Goal: Use online tool/utility: Utilize a website feature to perform a specific function

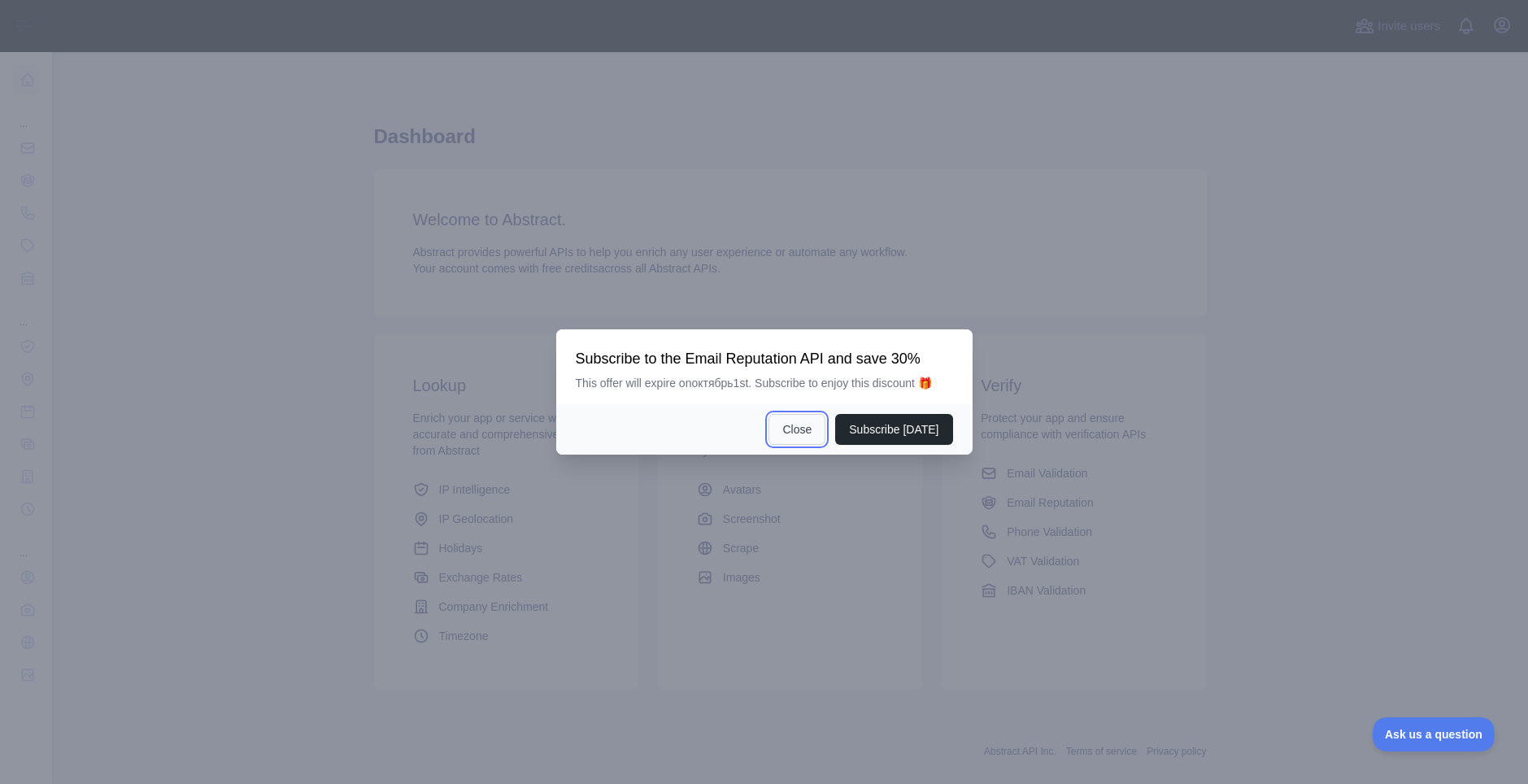
click at [796, 422] on button "Close" at bounding box center [797, 429] width 57 height 30
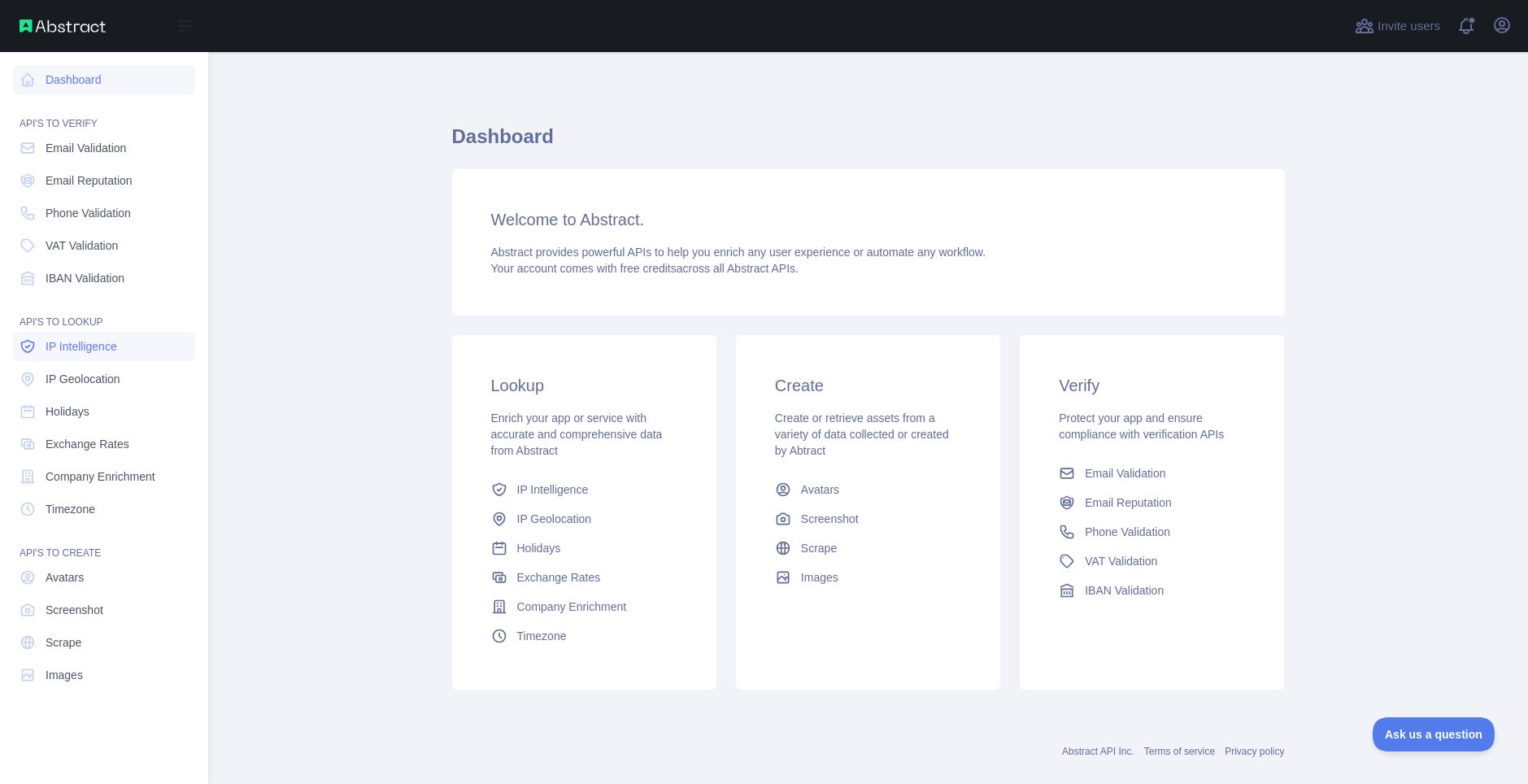
click at [125, 350] on link "IP Intelligence" at bounding box center [104, 346] width 182 height 30
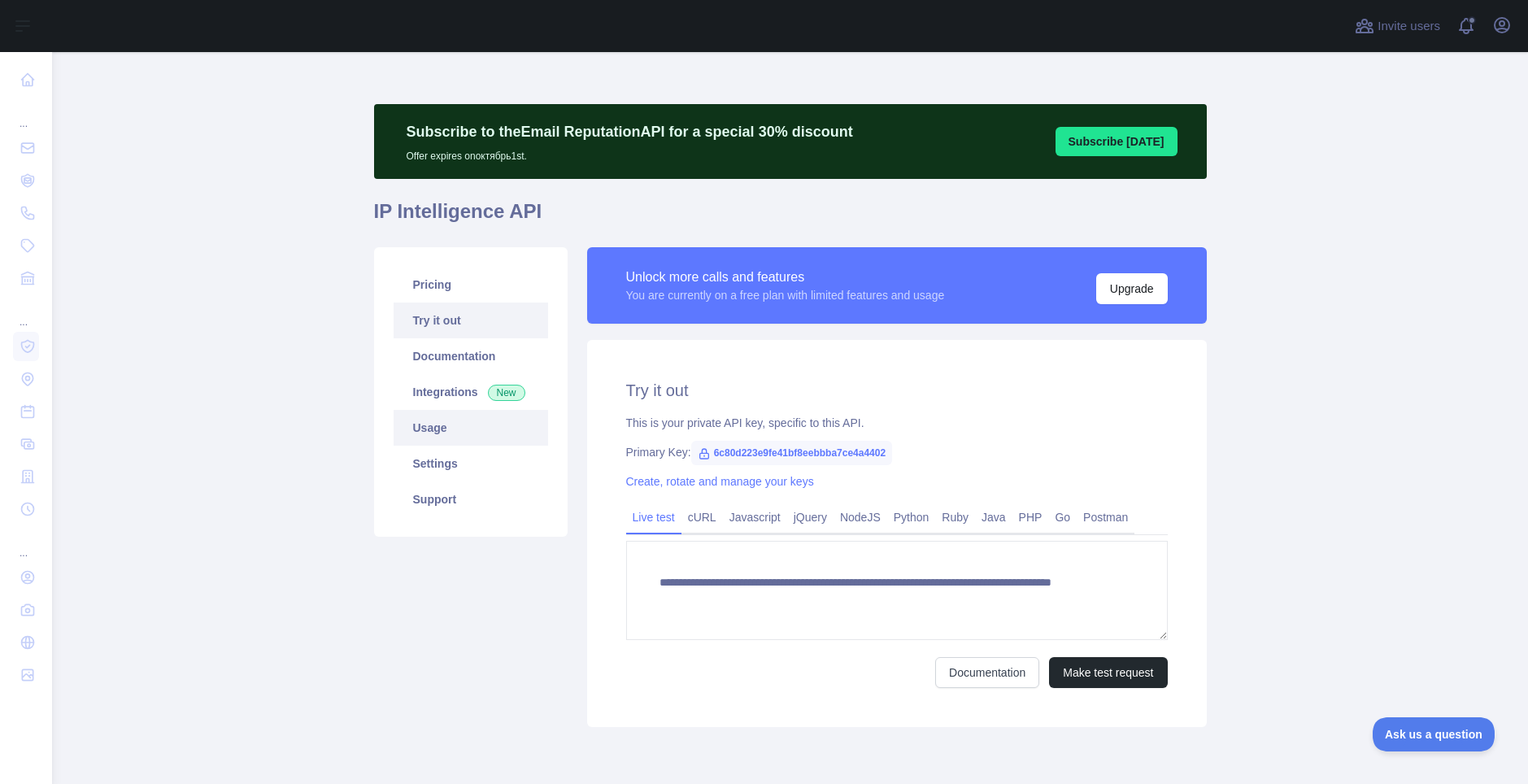
click at [445, 432] on link "Usage" at bounding box center [471, 428] width 154 height 36
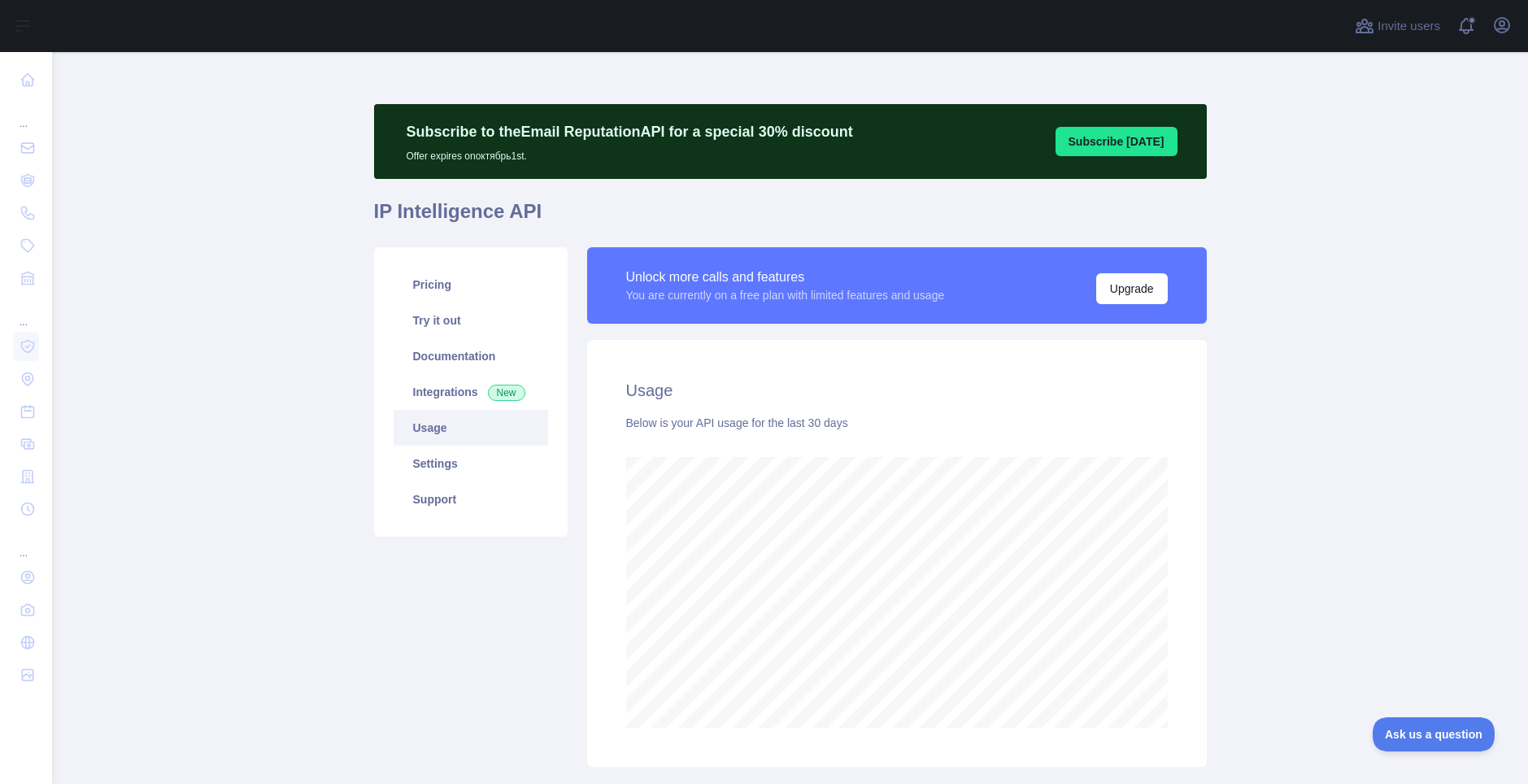
scroll to position [732, 1463]
click at [445, 382] on link "Integrations New" at bounding box center [471, 392] width 154 height 36
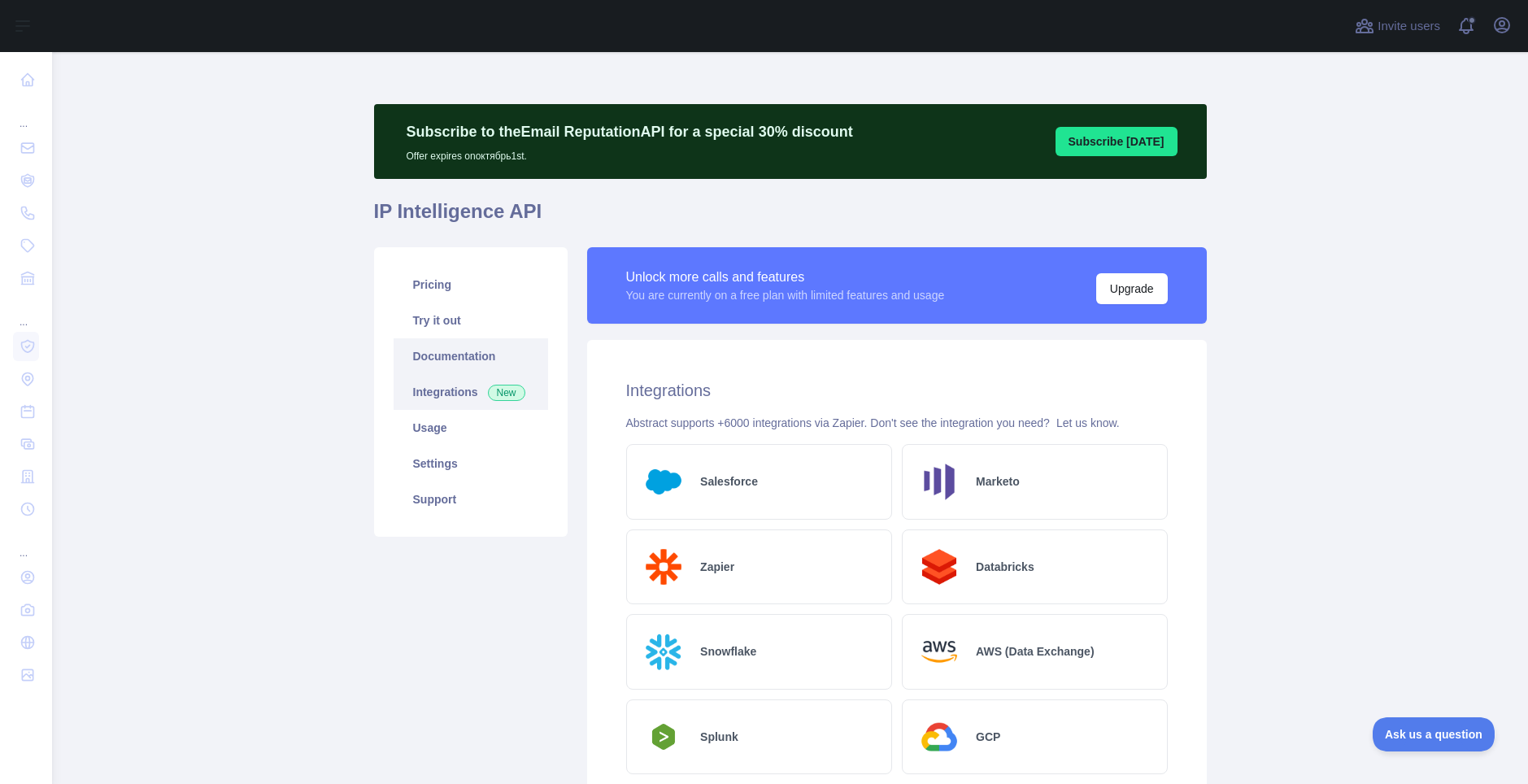
click at [450, 361] on link "Documentation" at bounding box center [471, 356] width 154 height 36
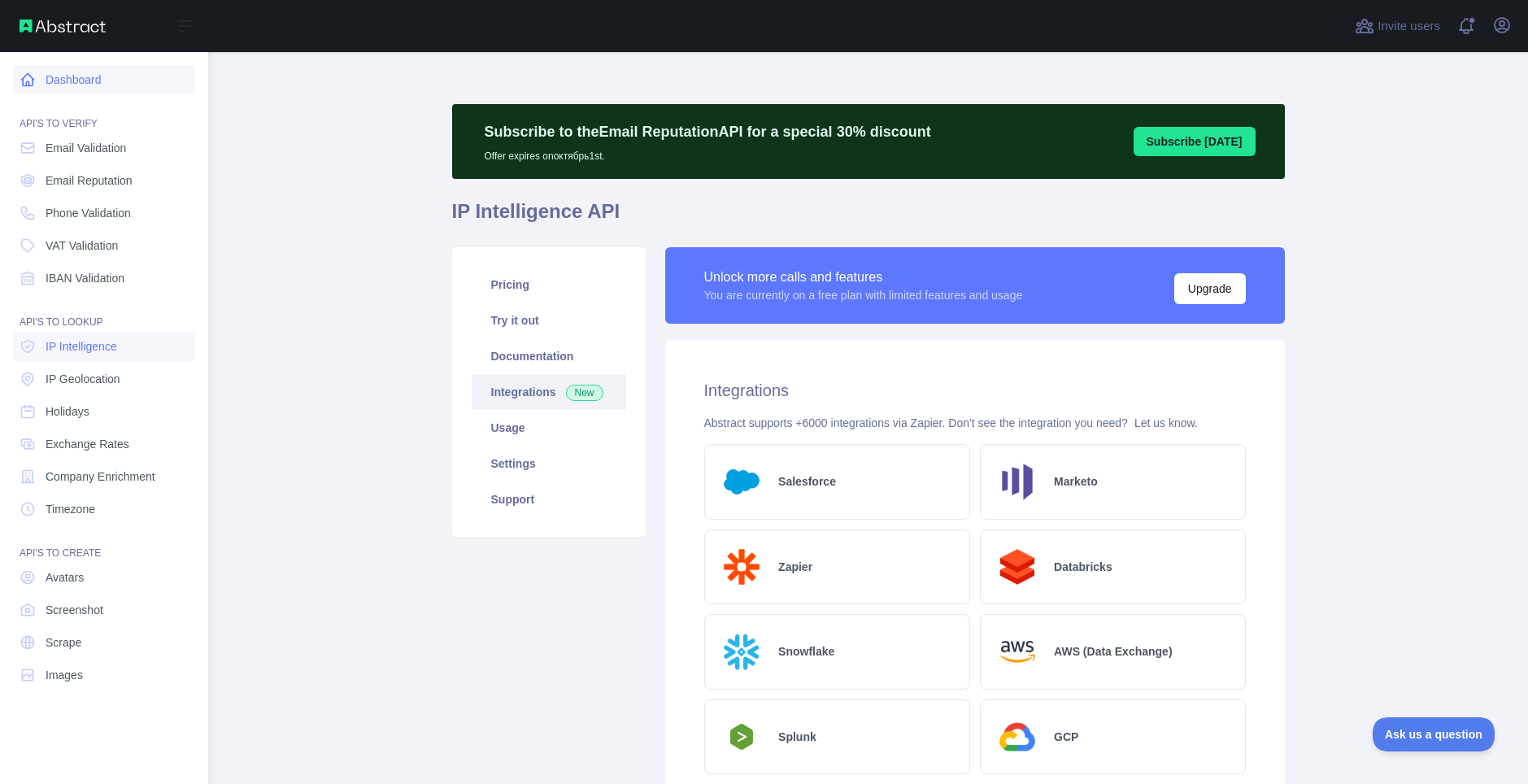
click at [119, 91] on link "Dashboard" at bounding box center [104, 79] width 182 height 30
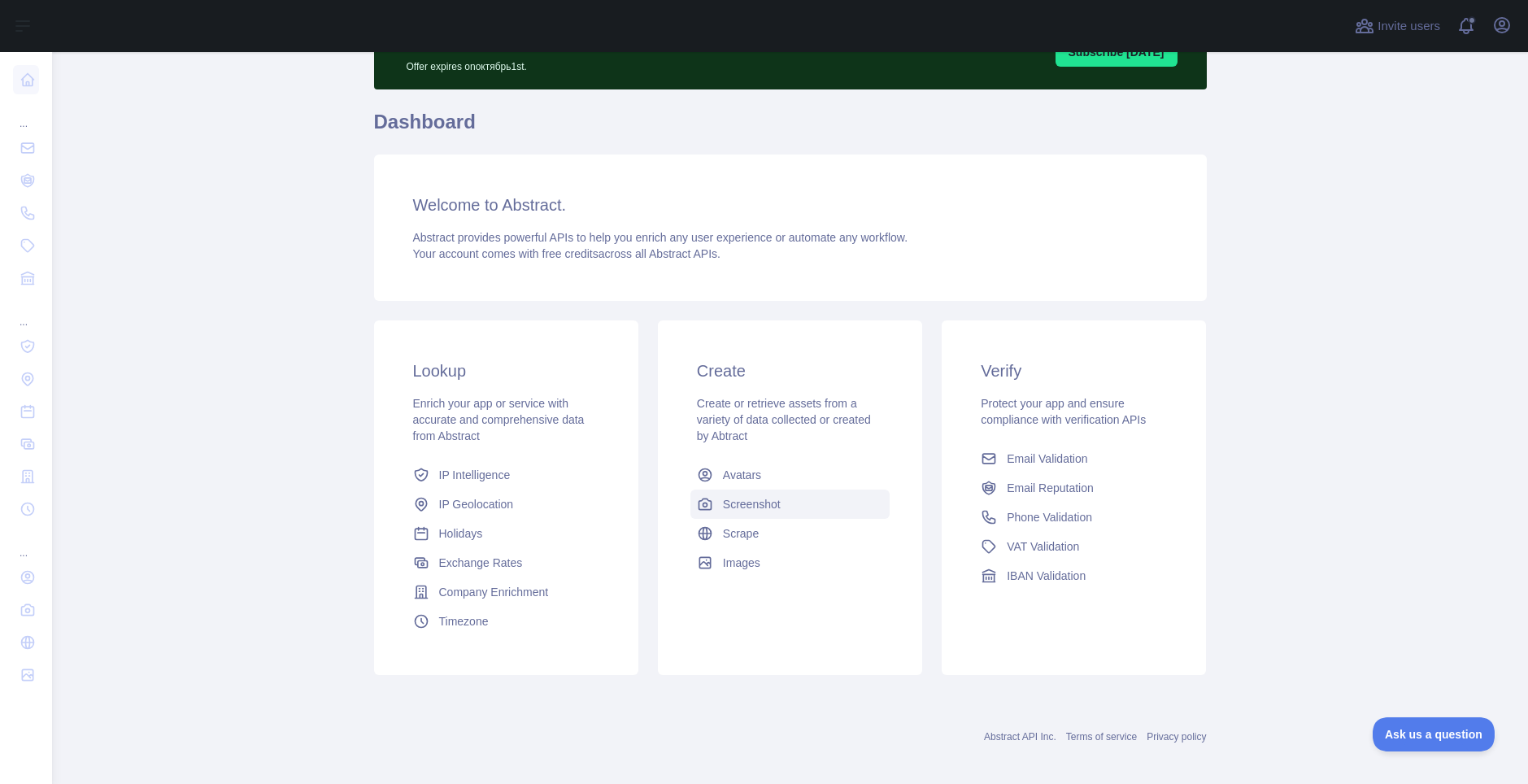
scroll to position [101, 0]
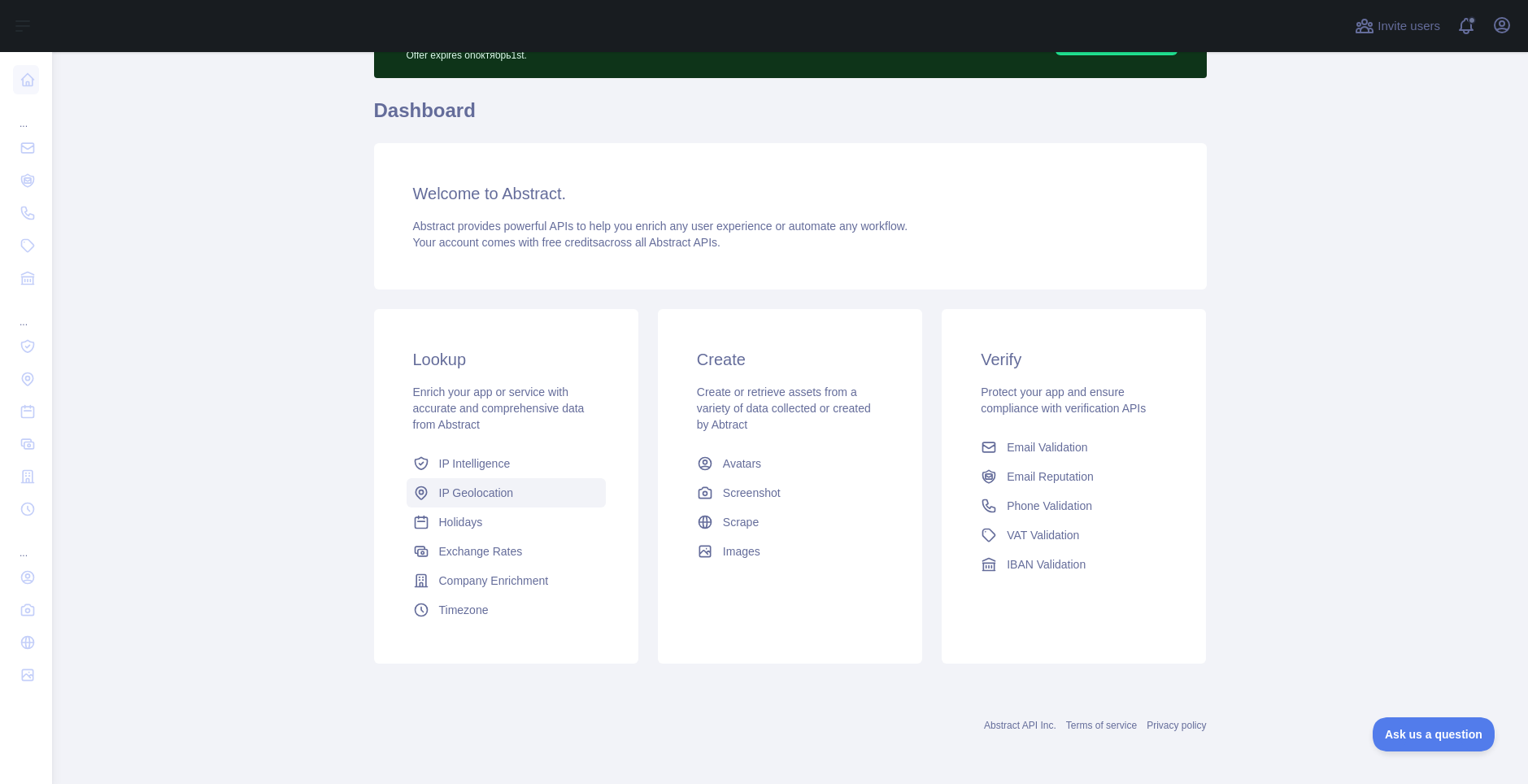
click at [505, 486] on span "IP Geolocation" at bounding box center [476, 493] width 75 height 16
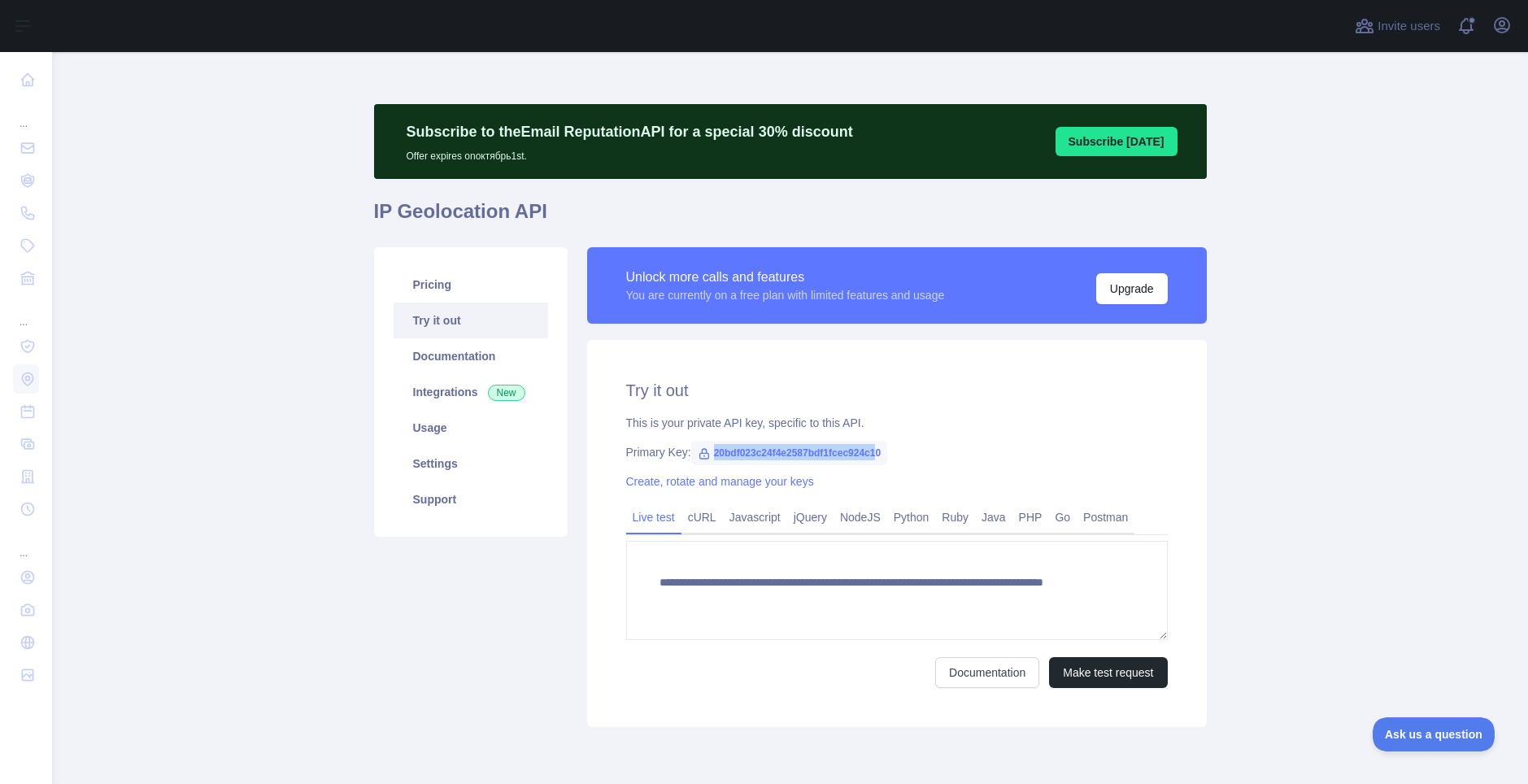
drag, startPoint x: 869, startPoint y: 447, endPoint x: 686, endPoint y: 452, distance: 183.1
click at [692, 452] on span "20bdf023c24f4e2587bdf1fcec924c10" at bounding box center [790, 453] width 196 height 25
click at [885, 454] on div "Primary Key: 20bdf023c24f4e2587bdf1fcec924c10" at bounding box center [896, 452] width 541 height 16
drag, startPoint x: 874, startPoint y: 452, endPoint x: 699, endPoint y: 449, distance: 175.0
click at [699, 449] on span "20bdf023c24f4e2587bdf1fcec924c10" at bounding box center [790, 453] width 196 height 25
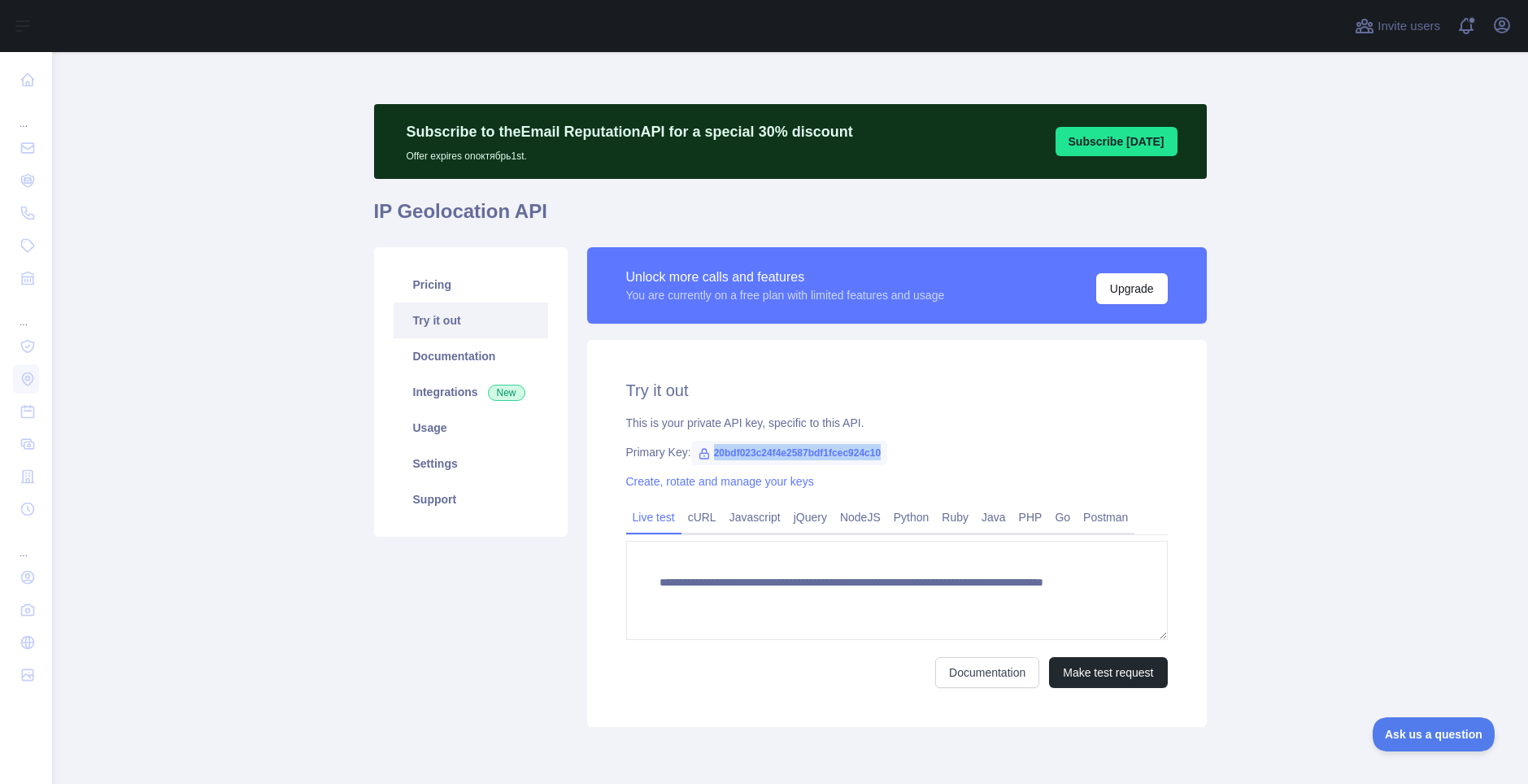
copy span "20bdf023c24f4e2587bdf1fcec924c10"
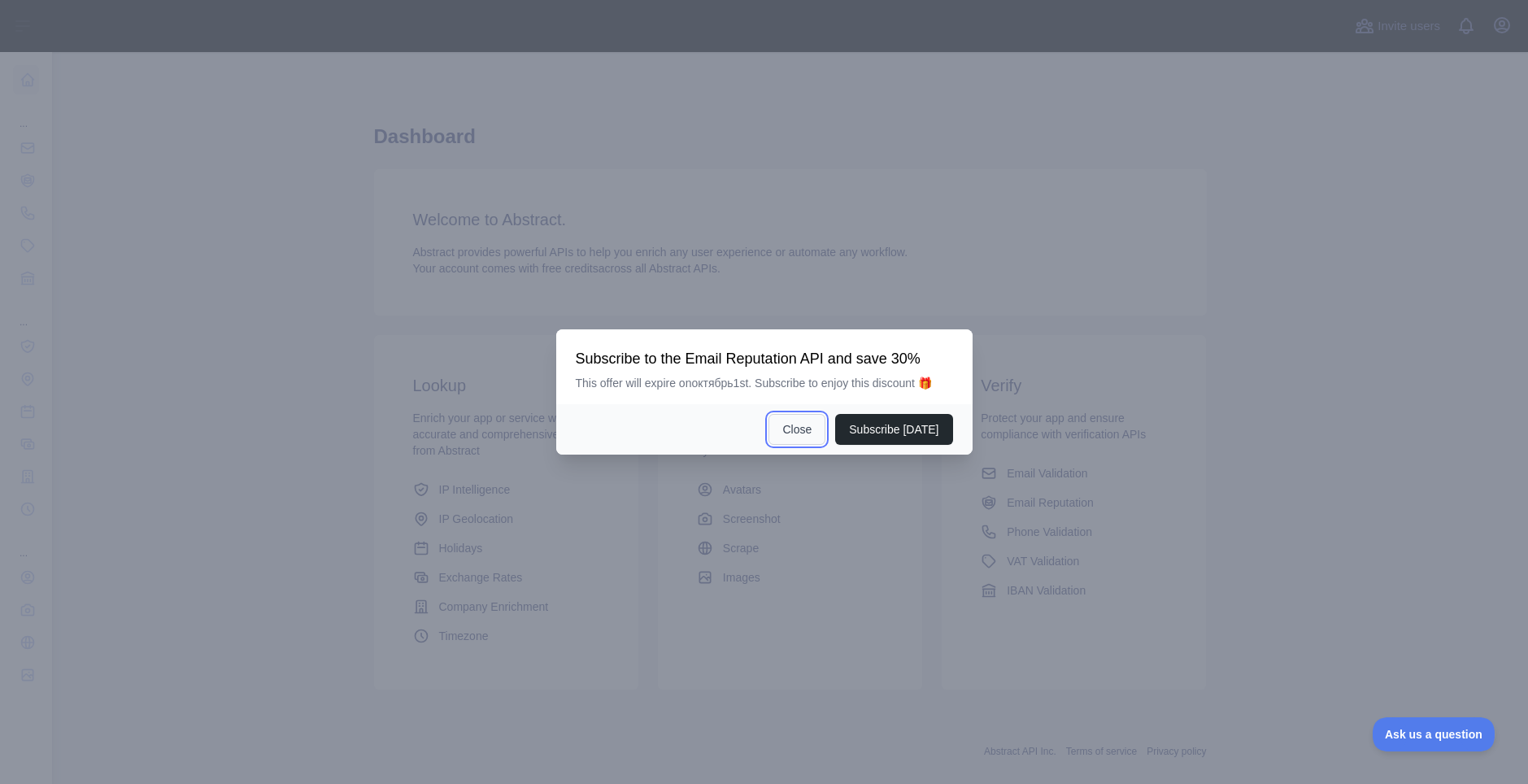
drag, startPoint x: 825, startPoint y: 434, endPoint x: 784, endPoint y: 412, distance: 46.5
click at [825, 433] on button "Close" at bounding box center [797, 429] width 57 height 30
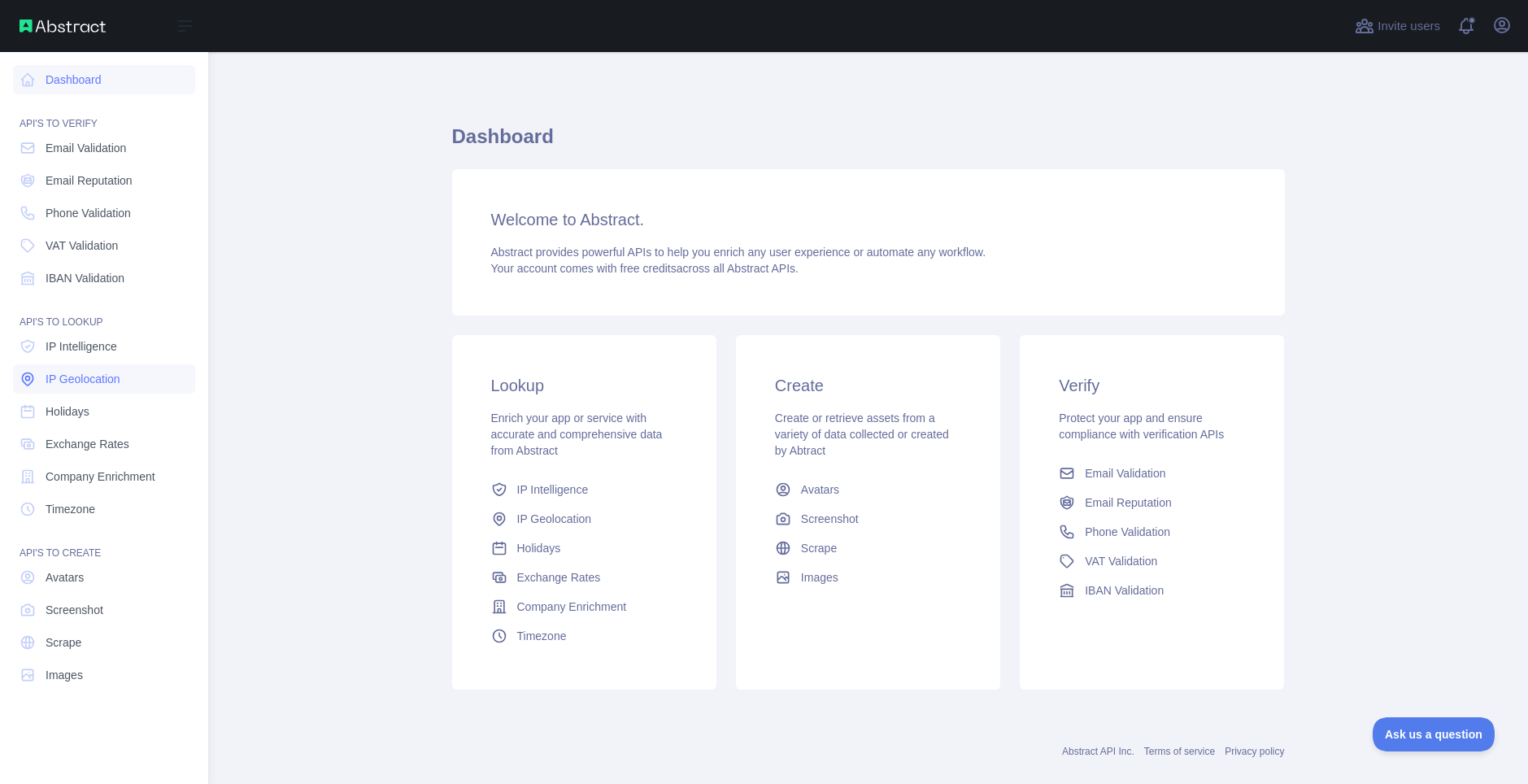
click at [124, 386] on link "IP Geolocation" at bounding box center [104, 378] width 182 height 30
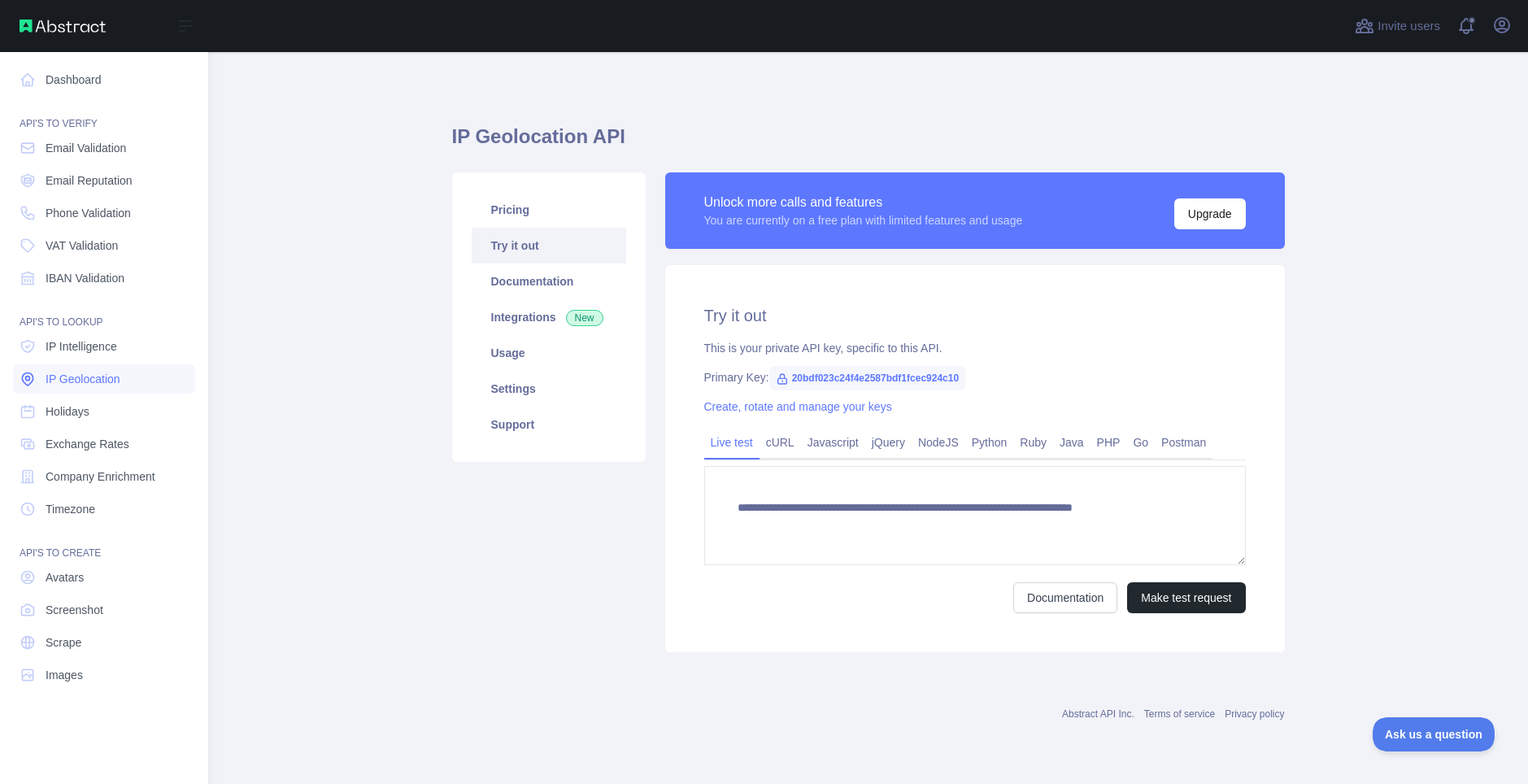
type textarea "**********"
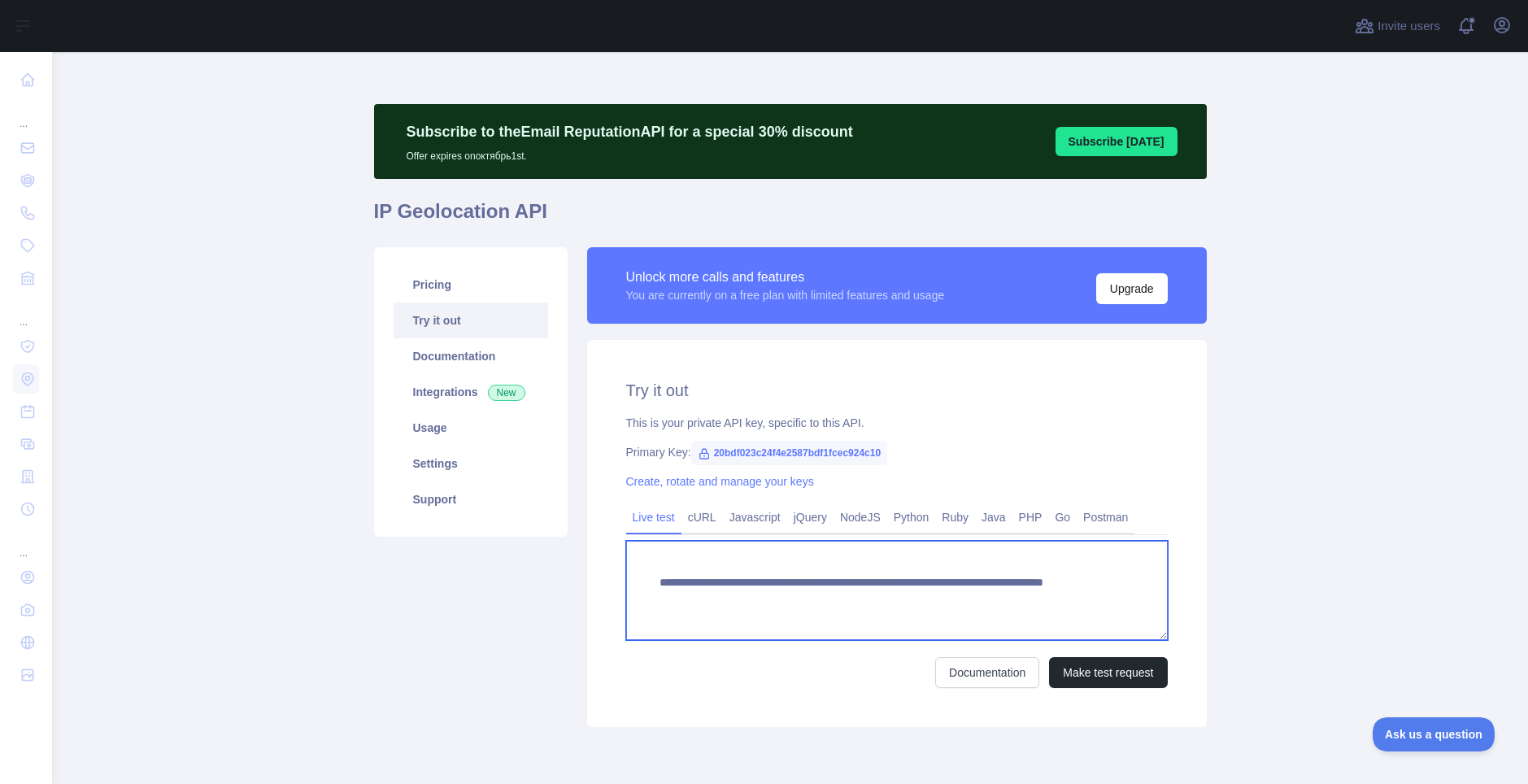
drag, startPoint x: 956, startPoint y: 596, endPoint x: 604, endPoint y: 550, distance: 355.0
click at [604, 550] on div "**********" at bounding box center [896, 533] width 619 height 387
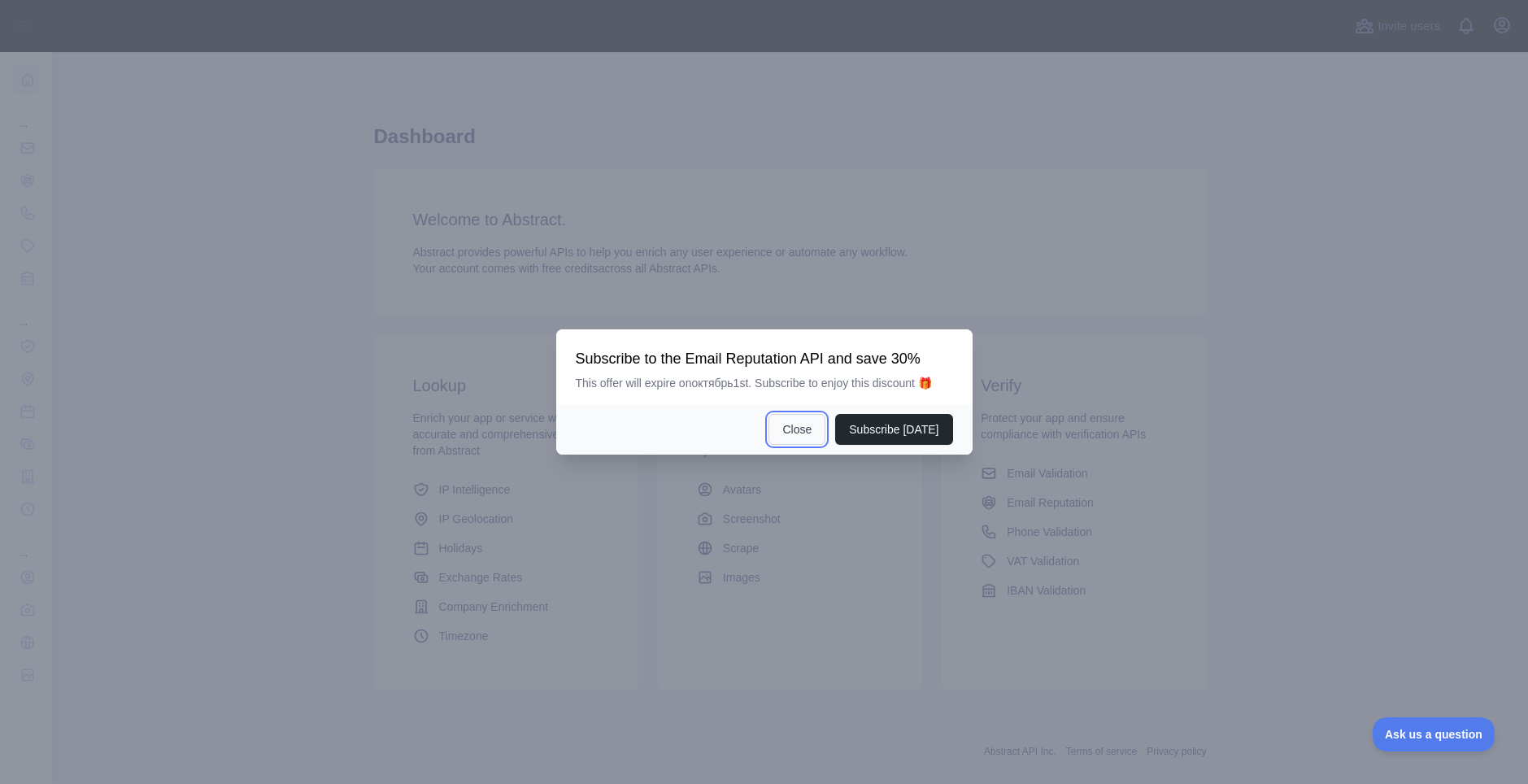
click at [787, 434] on button "Close" at bounding box center [797, 429] width 57 height 30
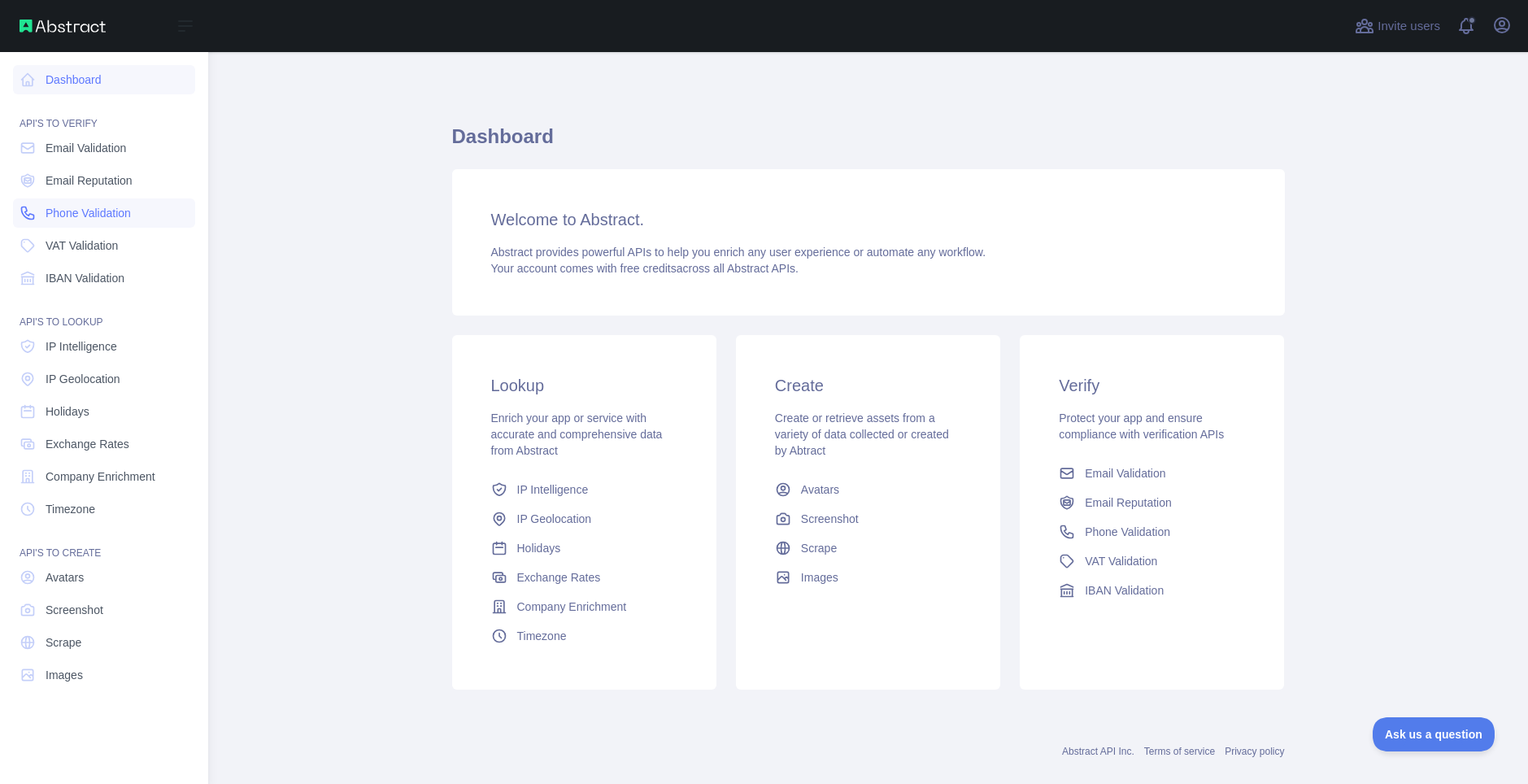
click at [109, 219] on span "Phone Validation" at bounding box center [89, 212] width 86 height 16
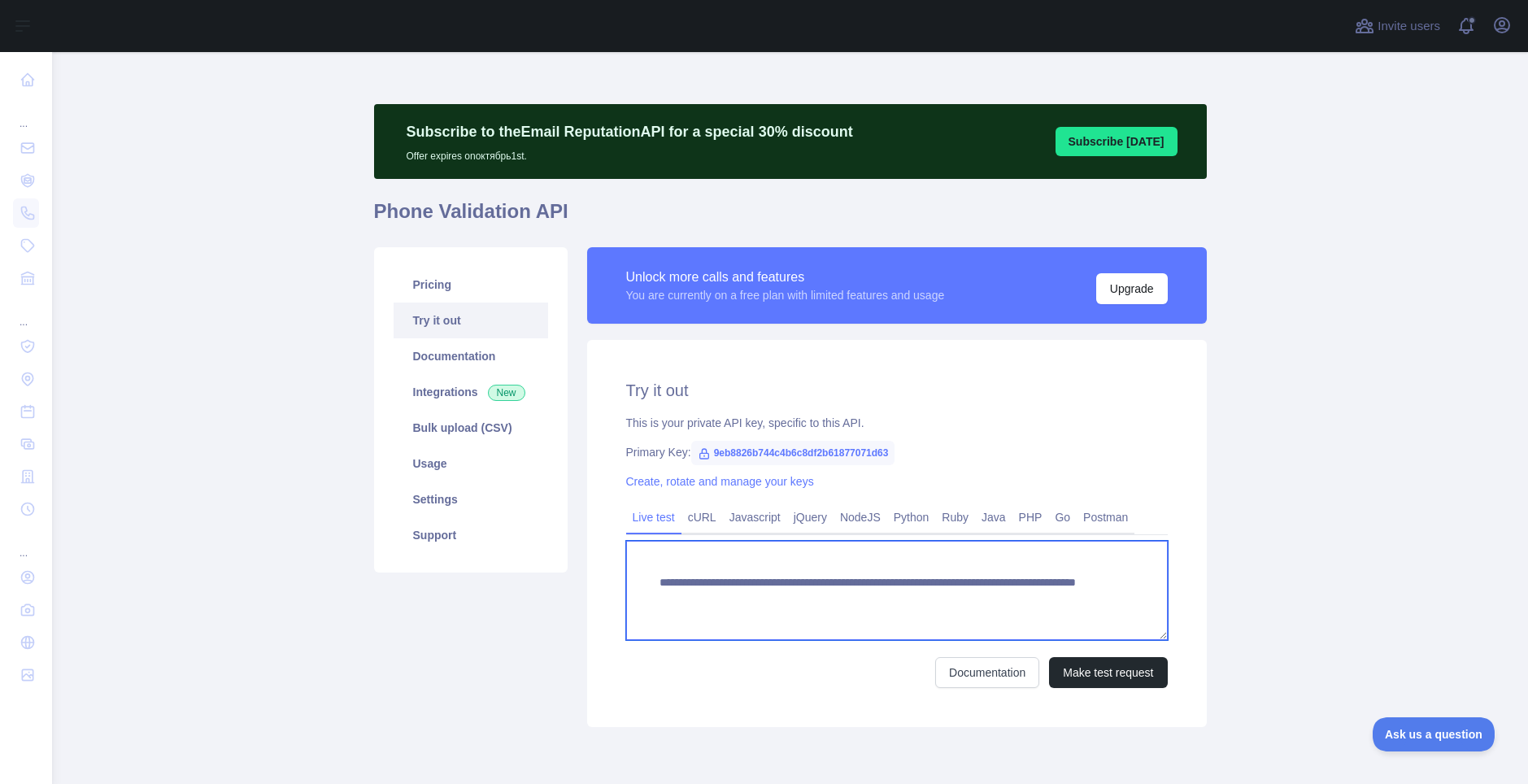
drag, startPoint x: 938, startPoint y: 587, endPoint x: 625, endPoint y: 560, distance: 314.2
click at [626, 560] on textarea "**********" at bounding box center [896, 591] width 541 height 99
